Goal: Task Accomplishment & Management: Manage account settings

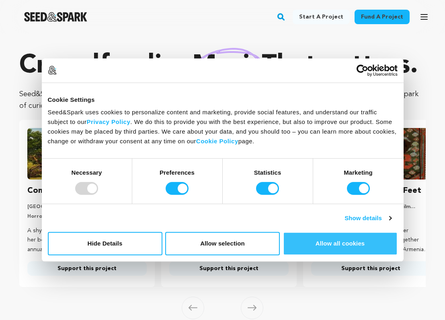
click at [341, 243] on button "Allow all cookies" at bounding box center [340, 243] width 115 height 23
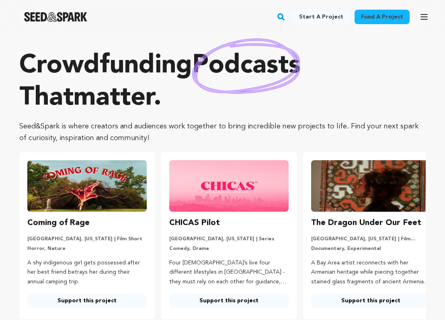
click at [424, 14] on icon "button" at bounding box center [424, 16] width 6 height 5
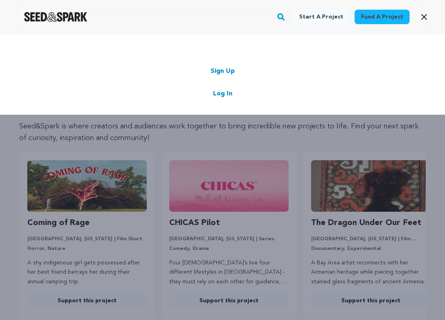
click at [225, 91] on link "Log In" at bounding box center [222, 94] width 19 height 10
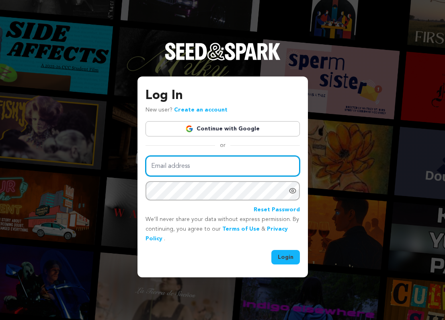
type input "[EMAIL_ADDRESS][DOMAIN_NAME]"
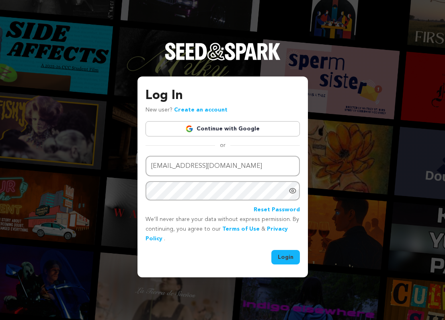
click at [287, 253] on button "Login" at bounding box center [285, 257] width 29 height 14
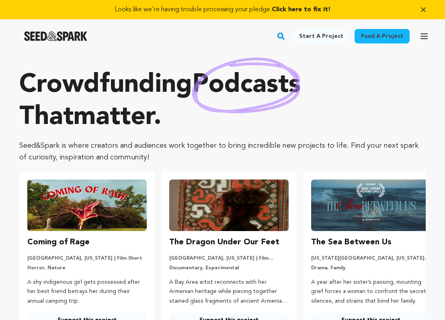
click at [423, 35] on icon "button" at bounding box center [424, 36] width 10 height 10
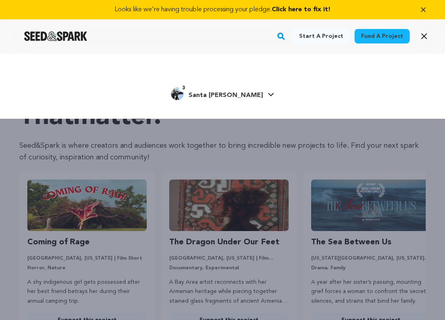
click at [223, 92] on span "Santa Monica C." at bounding box center [226, 95] width 74 height 6
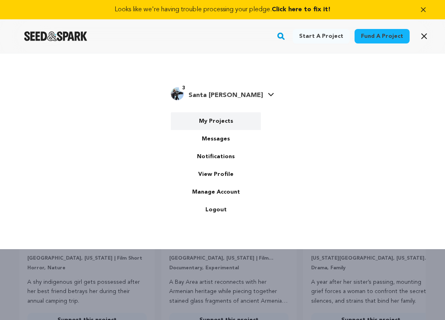
click at [222, 119] on link "My Projects" at bounding box center [216, 121] width 90 height 18
